Goal: Find specific page/section: Find specific page/section

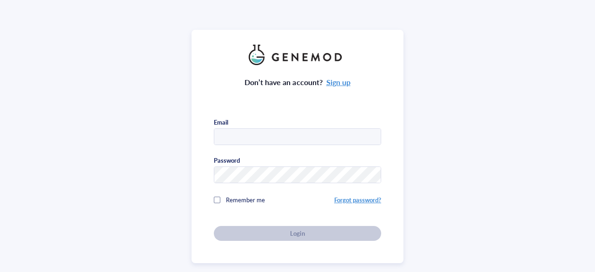
type input "aconte3@jhmi.edu"
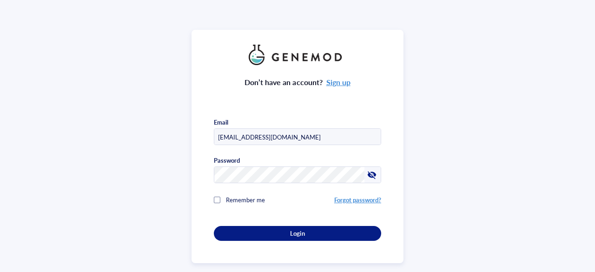
click at [307, 237] on button "Login" at bounding box center [297, 233] width 167 height 15
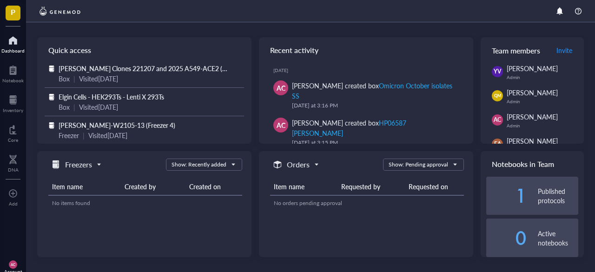
click at [10, 97] on div at bounding box center [13, 100] width 20 height 15
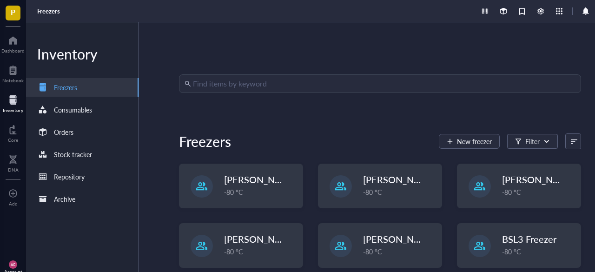
click at [399, 243] on span "[PERSON_NAME]-E2300-[PERSON_NAME]-31" at bounding box center [462, 239] width 198 height 13
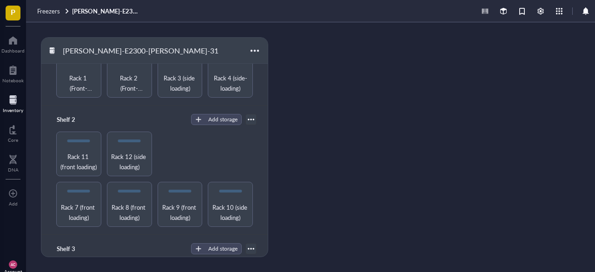
scroll to position [92, 0]
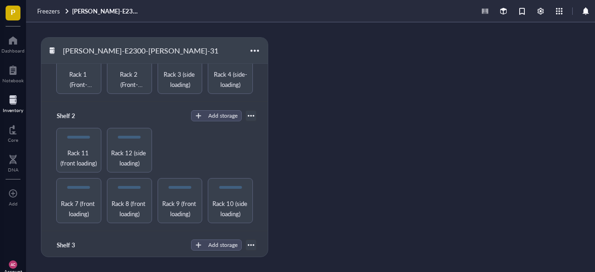
click at [132, 148] on span "Rack 12 (side loading)" at bounding box center [129, 158] width 37 height 20
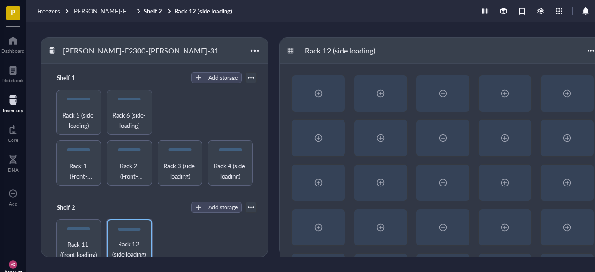
click at [249, 79] on div at bounding box center [251, 77] width 7 height 7
click at [92, 117] on span "Rack 5 (side loading)" at bounding box center [78, 120] width 37 height 20
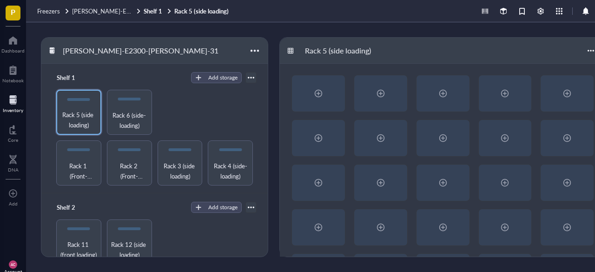
click at [127, 122] on span "Rack 6 (side-loading)" at bounding box center [129, 120] width 37 height 20
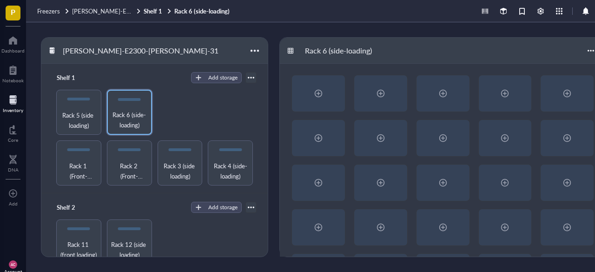
click at [76, 164] on span "Rack 1 (Front-loading)" at bounding box center [78, 171] width 37 height 20
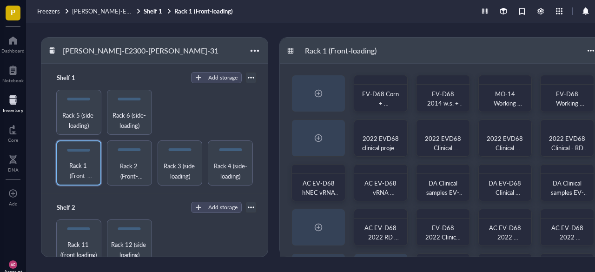
click at [128, 164] on span "Rack 2 (Front-loading)" at bounding box center [129, 171] width 37 height 20
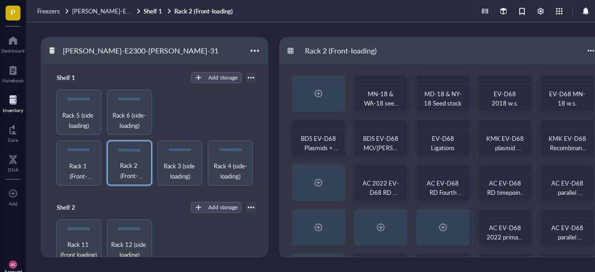
click at [75, 173] on span "Rack 1 (Front-loading)" at bounding box center [78, 171] width 37 height 20
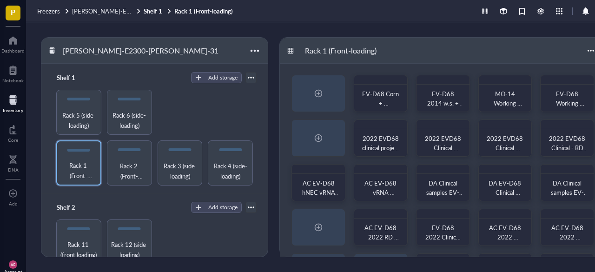
click at [588, 53] on div at bounding box center [591, 50] width 15 height 15
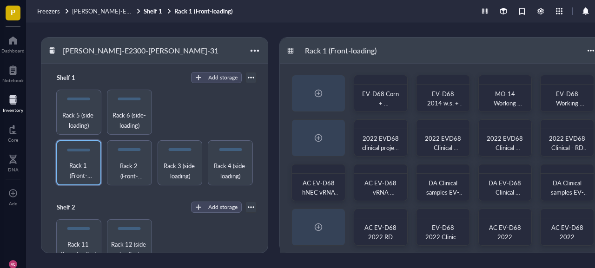
click at [505, 54] on div "Rack 1 (Front-loading)" at bounding box center [443, 51] width 326 height 26
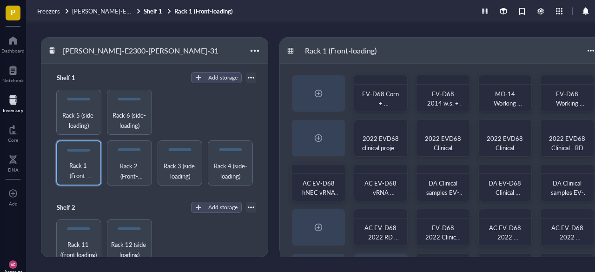
click at [536, 249] on div "EV-D68 Corn + Fermon EV-D68 2014 w.s. + s.s. MO-14 Working stock (aliquots) EV-…" at bounding box center [443, 183] width 326 height 238
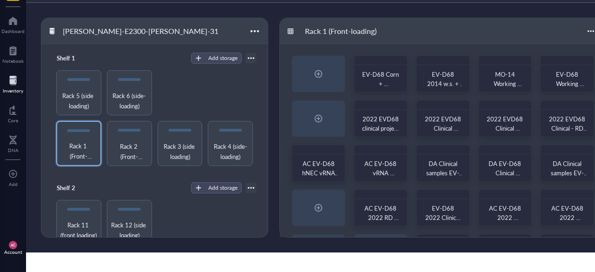
scroll to position [5, 0]
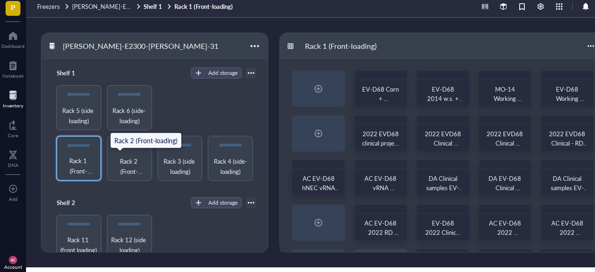
click at [125, 163] on span "Rack 2 (Front-loading)" at bounding box center [129, 166] width 37 height 20
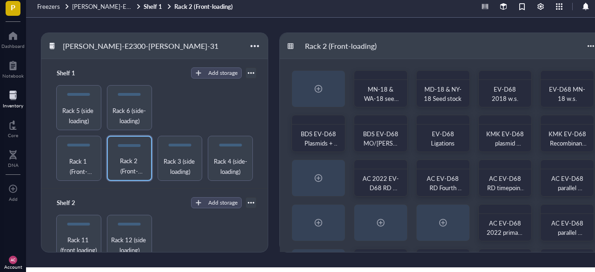
click at [534, 65] on div "MN-18 & WA-18 seed stock MD-18 & NY-18 Seed stock EV-D68 2018 w.s. EV-D68 MN-18…" at bounding box center [443, 178] width 326 height 238
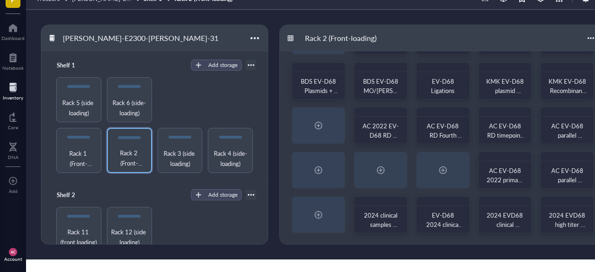
scroll to position [23, 0]
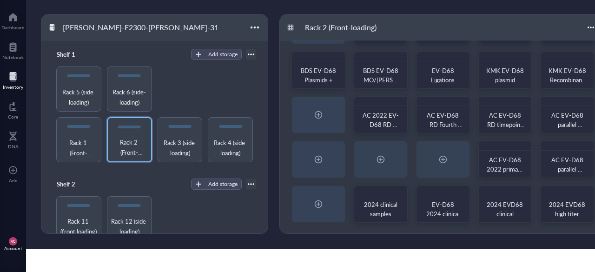
click at [170, 140] on span "Rack 3 (side loading)" at bounding box center [180, 148] width 37 height 20
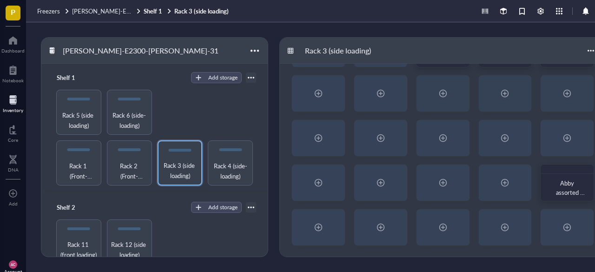
click at [537, 70] on div "2024 EVD68 clinical sample hNEC isolation vRNA (MN-18 + Mock) 2024 EVD68 clinic…" at bounding box center [443, 138] width 326 height 238
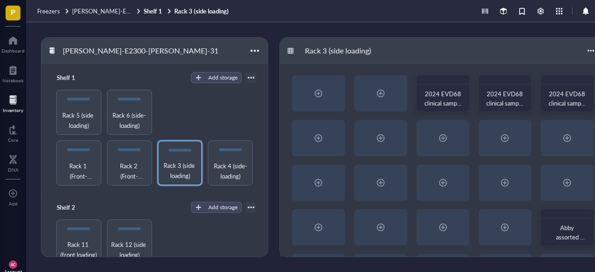
click at [236, 173] on span "Rack 4 (side-loading)" at bounding box center [230, 171] width 37 height 20
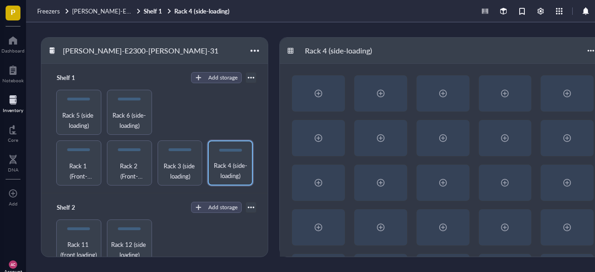
click at [532, 66] on div at bounding box center [443, 183] width 326 height 238
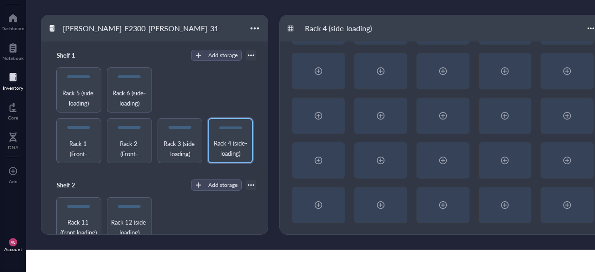
scroll to position [23, 0]
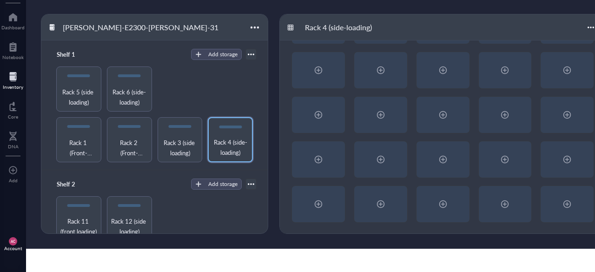
click at [74, 211] on div "Rack 11 (front loading)" at bounding box center [78, 218] width 45 height 45
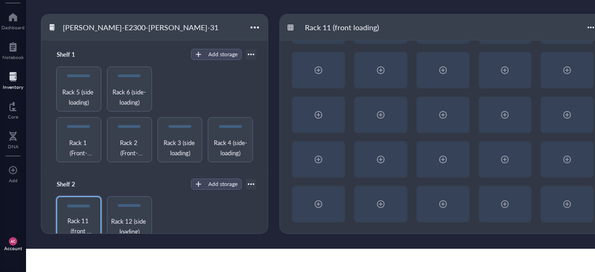
click at [538, 47] on div at bounding box center [443, 115] width 326 height 238
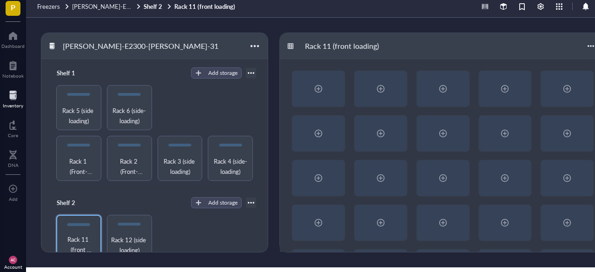
click at [131, 231] on div "Rack 12 (side loading)" at bounding box center [129, 237] width 45 height 45
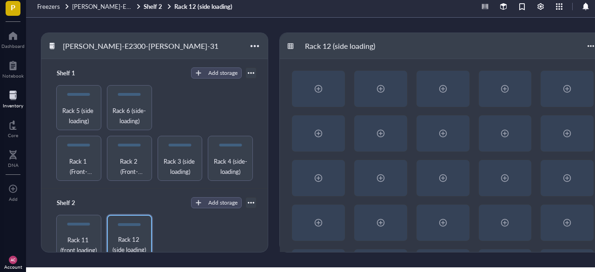
click at [530, 62] on div at bounding box center [443, 178] width 326 height 238
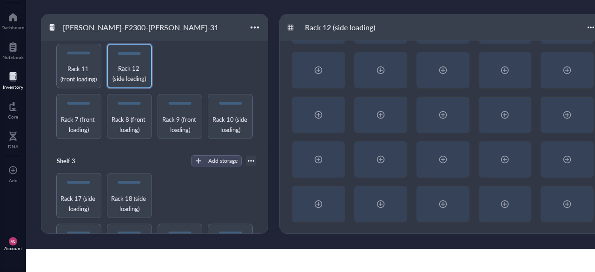
scroll to position [153, 0]
drag, startPoint x: 263, startPoint y: 167, endPoint x: 266, endPoint y: 181, distance: 13.9
click at [256, 210] on div "Shelf 3 Add storage Rack 13 (side loading) Rack 14 (side loading) Rack 15 (side…" at bounding box center [154, 211] width 226 height 130
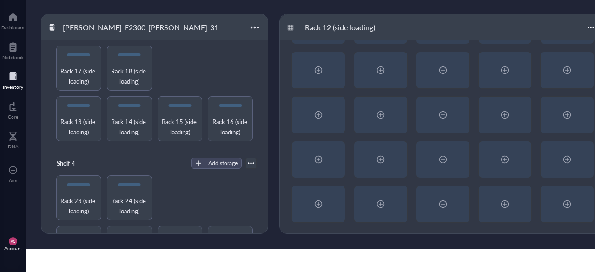
scroll to position [309, 0]
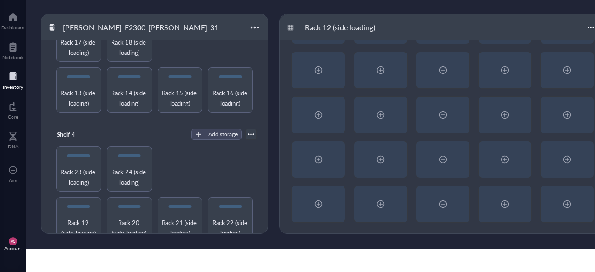
click at [232, 224] on span "Rack 22 (side loading)" at bounding box center [230, 228] width 37 height 20
click at [238, 223] on span "Rack 22 (side loading)" at bounding box center [231, 227] width 36 height 20
click at [232, 222] on span "Rack 22 (side loading)" at bounding box center [231, 227] width 36 height 20
click at [537, 225] on div at bounding box center [443, 115] width 326 height 238
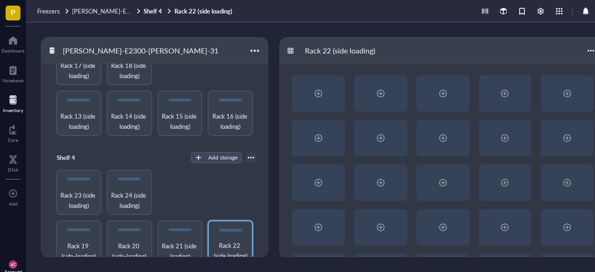
click at [181, 241] on span "Rack 21 (side loading)" at bounding box center [180, 251] width 37 height 20
click at [526, 67] on div at bounding box center [443, 183] width 326 height 238
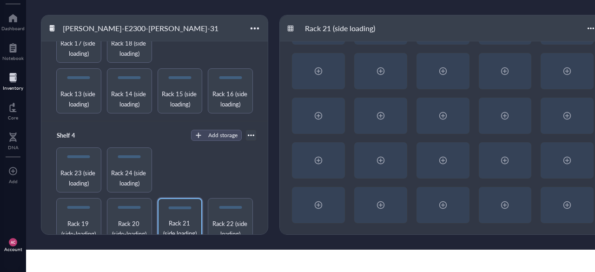
scroll to position [23, 0]
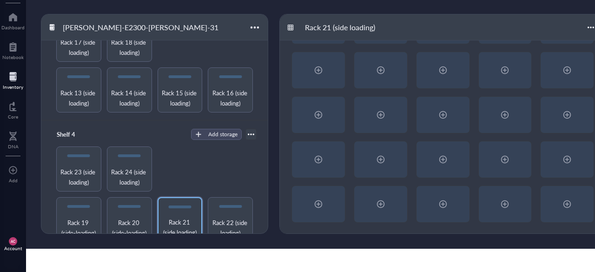
click at [139, 218] on span "Rack 20 (side-loading)" at bounding box center [129, 228] width 37 height 20
click at [531, 227] on div at bounding box center [443, 115] width 326 height 238
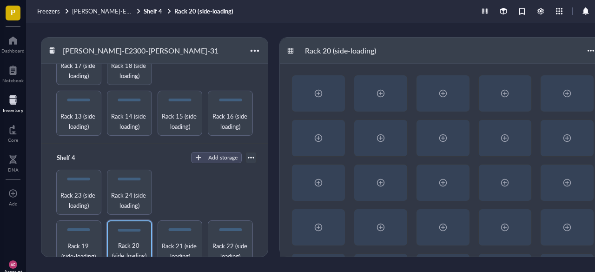
click at [82, 249] on span "Rack 19 (side-loading)" at bounding box center [78, 251] width 37 height 20
click at [541, 69] on div at bounding box center [443, 183] width 326 height 238
click at [539, 70] on div at bounding box center [443, 183] width 326 height 238
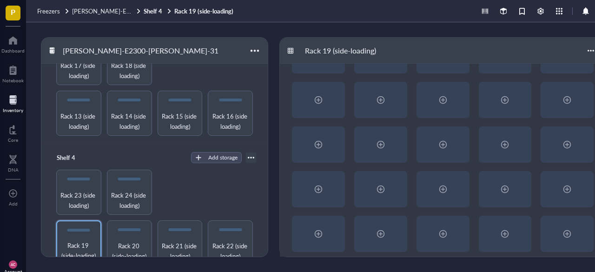
scroll to position [45, 0]
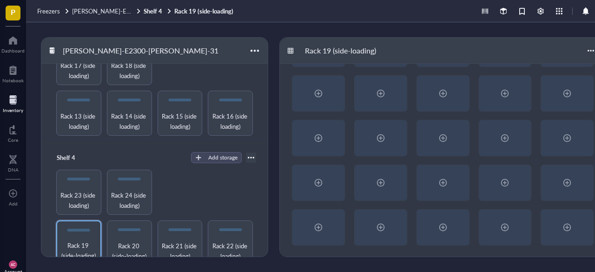
click at [84, 114] on span "Rack 13 (side loading)" at bounding box center [78, 121] width 37 height 20
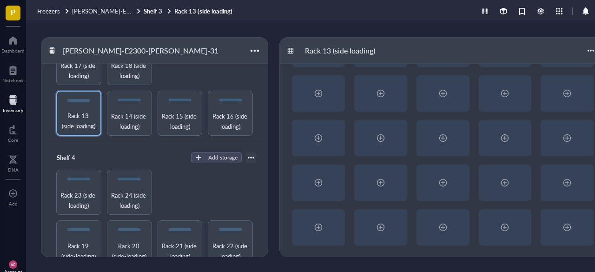
click at [142, 72] on span "Rack 18 (side loading)" at bounding box center [129, 70] width 37 height 20
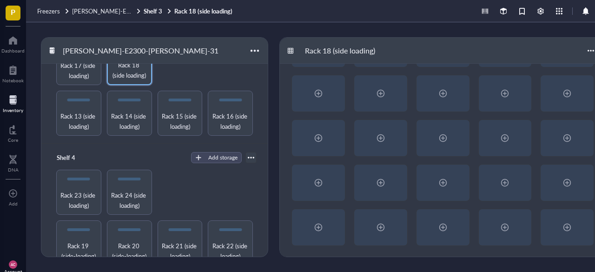
click at [536, 69] on div at bounding box center [443, 138] width 326 height 238
drag, startPoint x: 263, startPoint y: 196, endPoint x: 268, endPoint y: 184, distance: 13.0
click at [268, 184] on div "Shelf 1 Add storage Settings Export Restore rack Restore category Delete Rack 1…" at bounding box center [154, 173] width 226 height 219
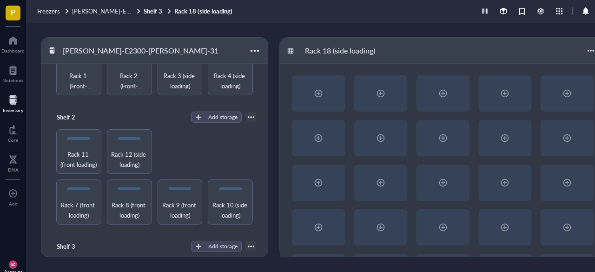
scroll to position [88, 0]
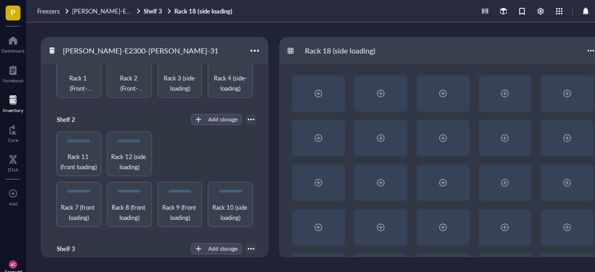
click at [127, 152] on span "Rack 12 (side loading)" at bounding box center [129, 162] width 37 height 20
click at [539, 70] on div at bounding box center [443, 183] width 326 height 238
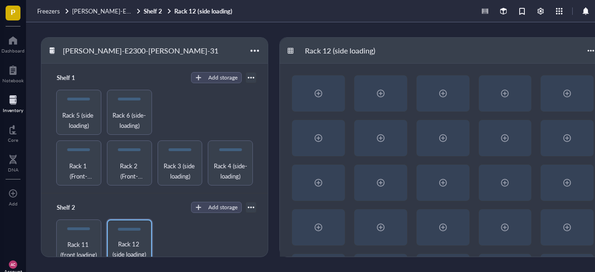
click at [73, 105] on div "Rack 5 (side loading)" at bounding box center [78, 112] width 45 height 45
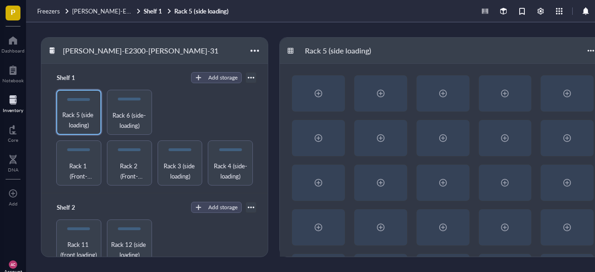
click at [74, 106] on div "Rack 5 (side loading)" at bounding box center [78, 112] width 45 height 45
click at [67, 107] on div "Rack 5 (side loading)" at bounding box center [78, 112] width 45 height 45
click at [125, 103] on div "Rack 6 (side-loading)" at bounding box center [129, 112] width 45 height 45
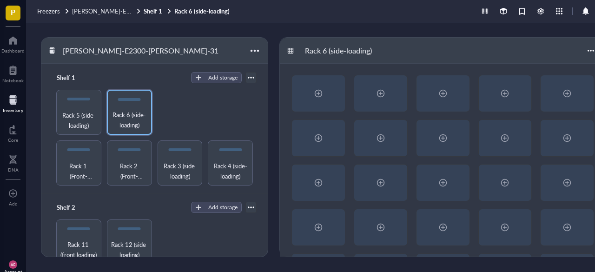
click at [125, 103] on div "Rack 6 (side-loading)" at bounding box center [129, 112] width 45 height 45
click at [81, 155] on div "Rack 1 (Front-loading)" at bounding box center [78, 162] width 45 height 45
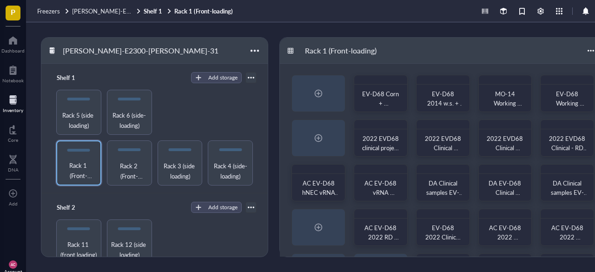
click at [535, 156] on div "EV-D68 Corn + Fermon EV-D68 2014 w.s. + s.s. MO-14 Working stock (aliquots) EV-…" at bounding box center [443, 183] width 326 height 238
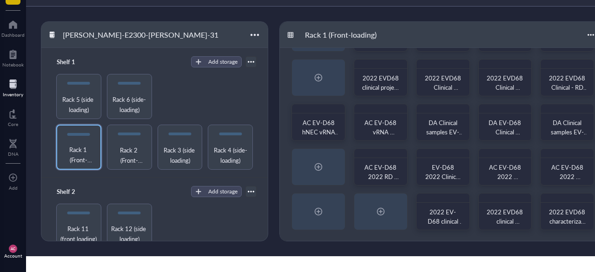
scroll to position [19, 0]
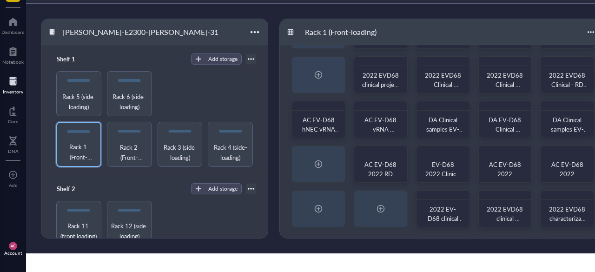
click at [587, 239] on div "Rack 1 (Front-loading) EV-D68 Corn + Fermon EV-D68 2014 w.s. + s.s. MO-14 Worki…" at bounding box center [442, 129] width 327 height 220
click at [579, 51] on div "EV-D68 Corn + Fermon EV-D68 2014 w.s. + s.s. MO-14 Working stock (aliquots) EV-…" at bounding box center [443, 119] width 326 height 238
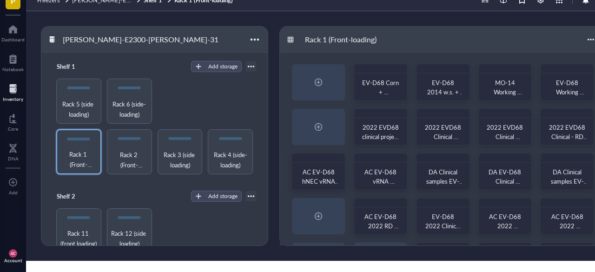
scroll to position [0, 0]
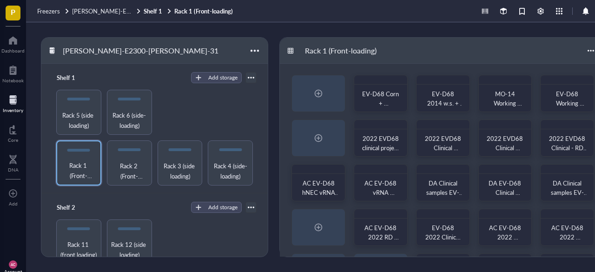
click at [135, 161] on span "Rack 2 (Front-loading)" at bounding box center [129, 171] width 37 height 20
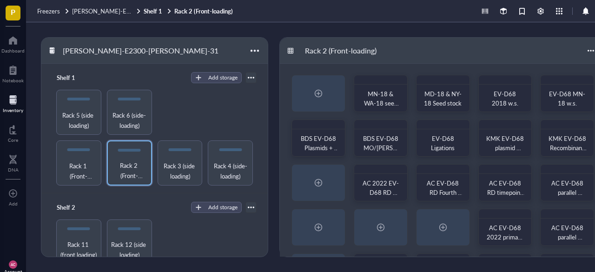
click at [470, 66] on div "MN-18 & WA-18 seed stock MD-18 & NY-18 Seed stock EV-D68 2018 w.s. EV-D68 MN-18…" at bounding box center [443, 183] width 326 height 238
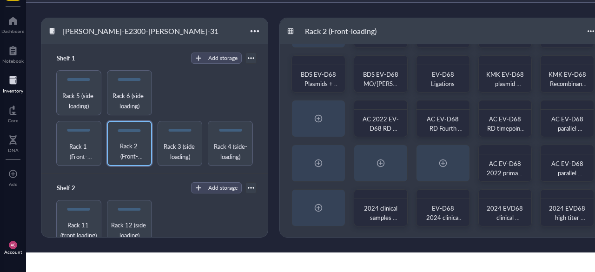
scroll to position [23, 0]
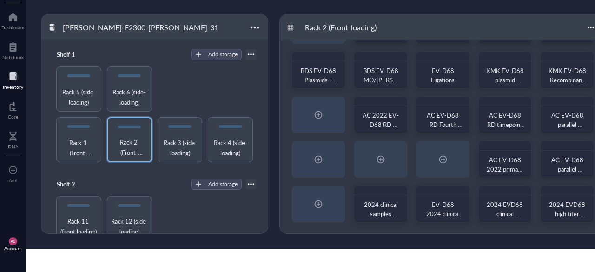
click at [184, 139] on span "Rack 3 (side loading)" at bounding box center [180, 148] width 37 height 20
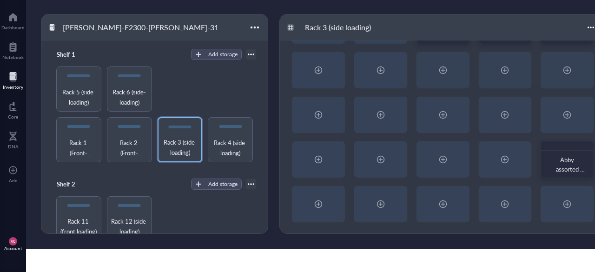
click at [479, 47] on div "2024 EVD68 clinical sample hNEC isolation vRNA (MN-18 + Mock) 2024 EVD68 clinic…" at bounding box center [443, 115] width 326 height 238
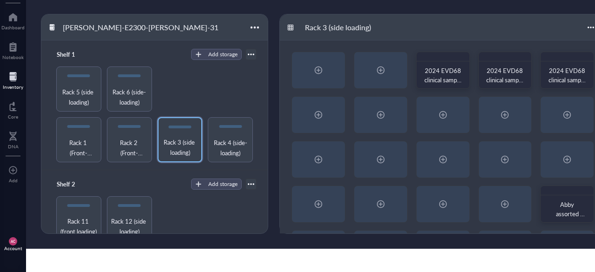
scroll to position [5, 0]
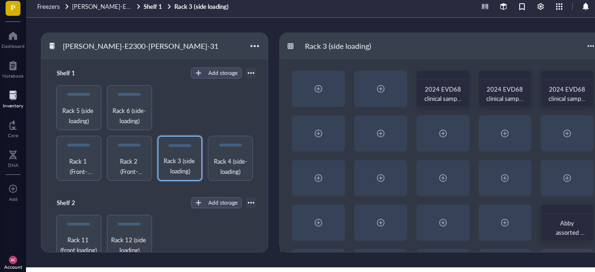
click at [218, 164] on span "Rack 4 (side-loading)" at bounding box center [230, 166] width 37 height 20
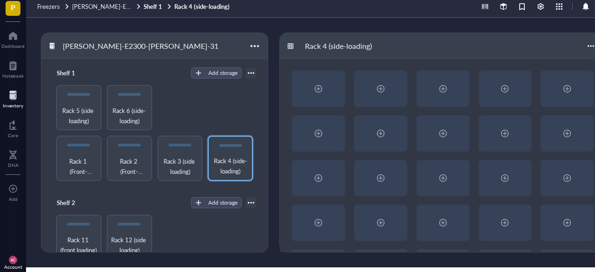
click at [255, 45] on div at bounding box center [254, 46] width 15 height 15
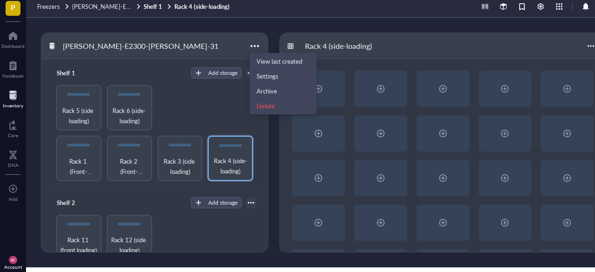
click at [220, 45] on div "[PERSON_NAME]-E2300-[PERSON_NAME]-31" at bounding box center [154, 46] width 226 height 26
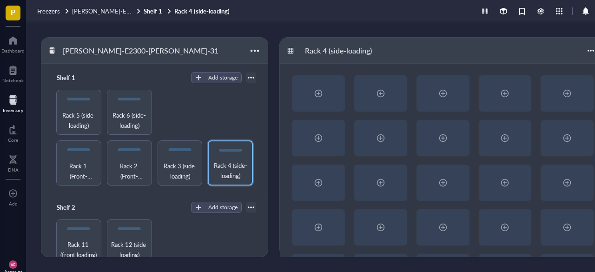
click at [591, 48] on div at bounding box center [591, 50] width 15 height 15
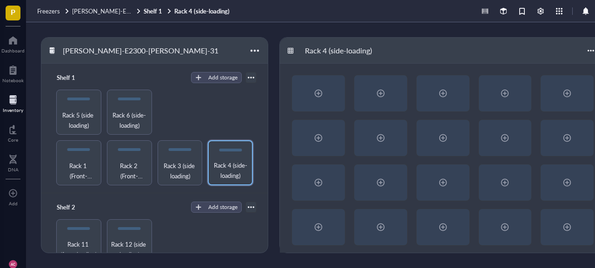
click at [211, 50] on div "[PERSON_NAME]-E2300-[PERSON_NAME]-31" at bounding box center [154, 51] width 226 height 26
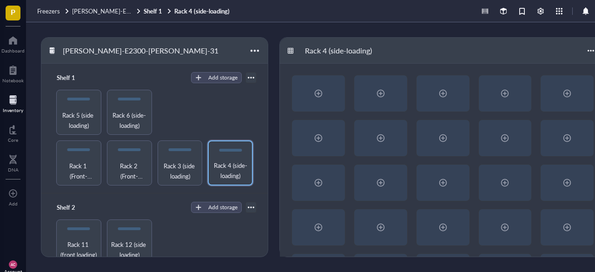
click at [248, 78] on div at bounding box center [251, 77] width 7 height 7
click at [215, 47] on div "[PERSON_NAME]-E2300-[PERSON_NAME]-31" at bounding box center [154, 51] width 226 height 26
click at [23, 75] on div at bounding box center [12, 70] width 21 height 15
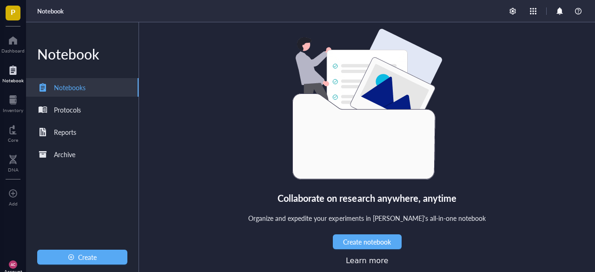
click at [11, 48] on div "Dashboard" at bounding box center [12, 51] width 23 height 6
